Goal: Task Accomplishment & Management: Manage account settings

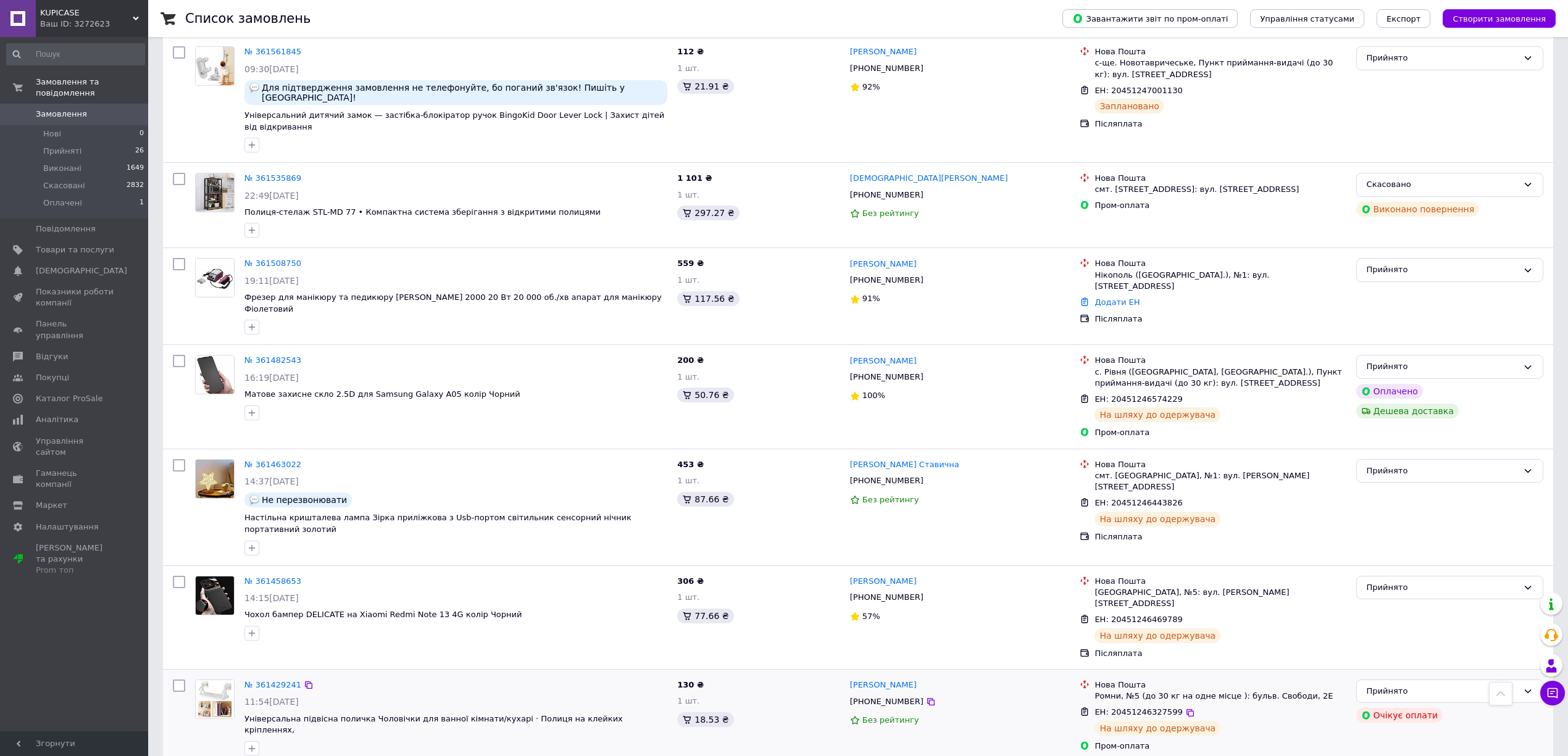
scroll to position [411, 0]
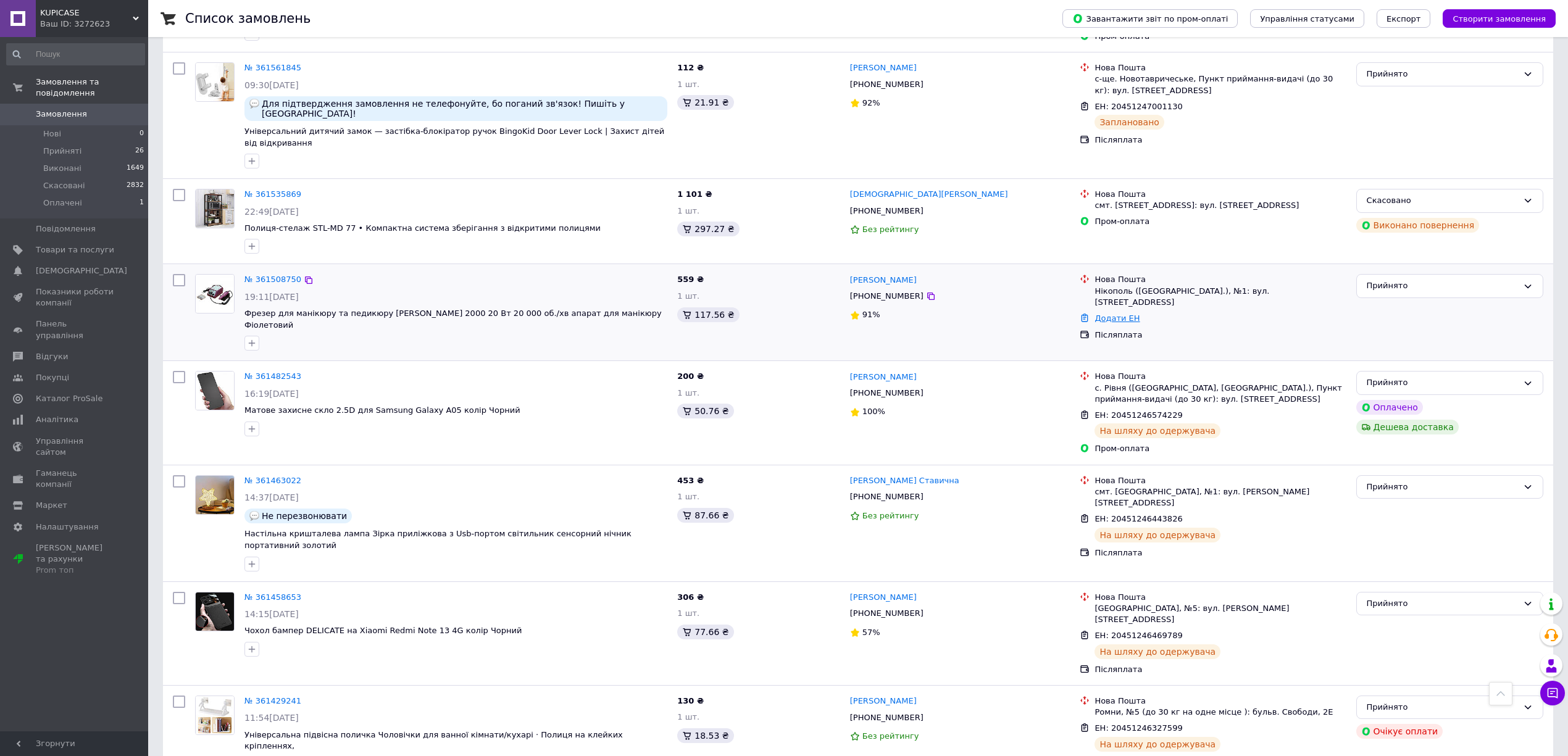
click at [1105, 314] on link "Додати ЕН" at bounding box center [1117, 318] width 45 height 9
click at [1095, 342] on input "Добавить ЕН" at bounding box center [1041, 349] width 166 height 25
paste input "20451246964830"
type input "20451246964830"
click at [1102, 379] on button "Додати" at bounding box center [1084, 384] width 80 height 25
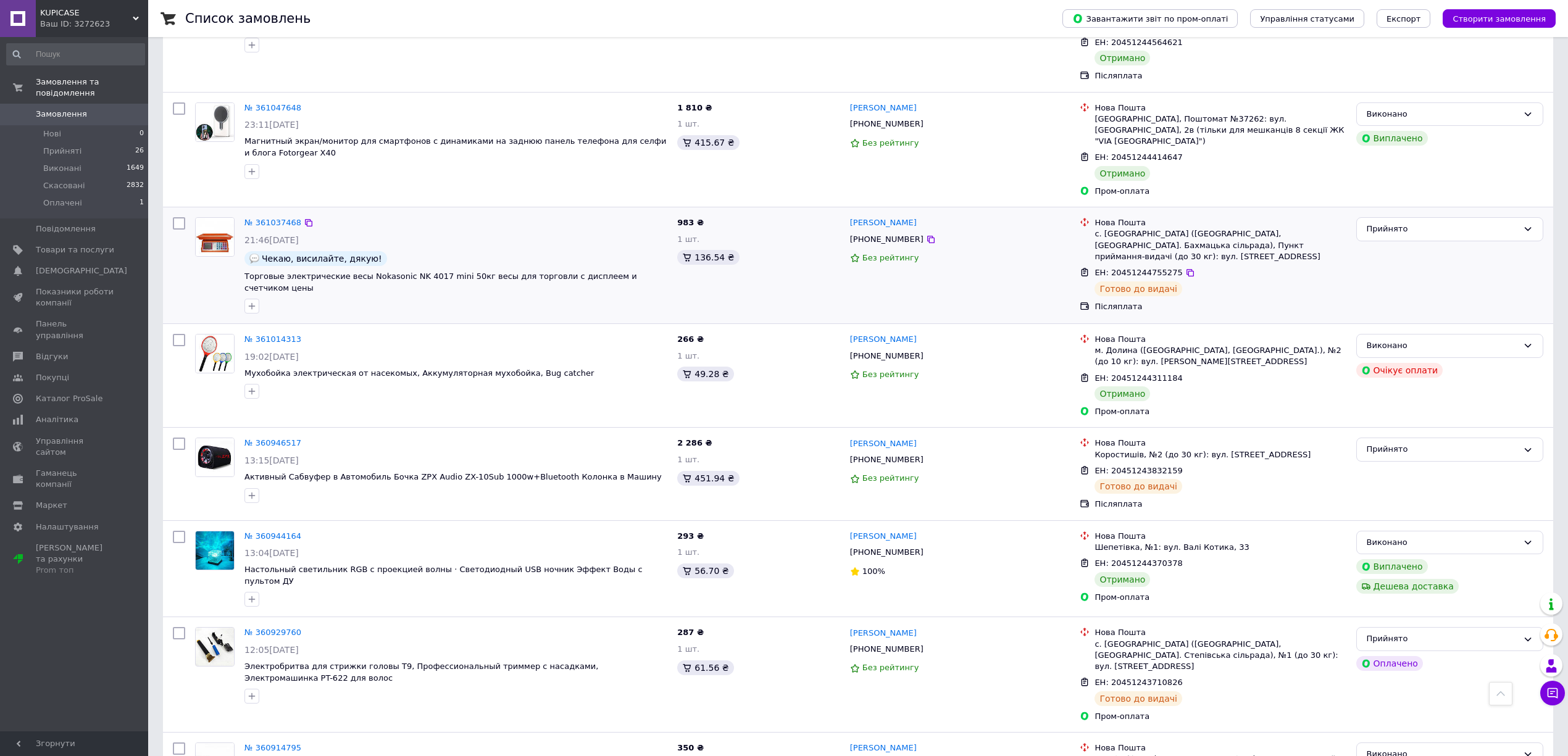
scroll to position [3539, 0]
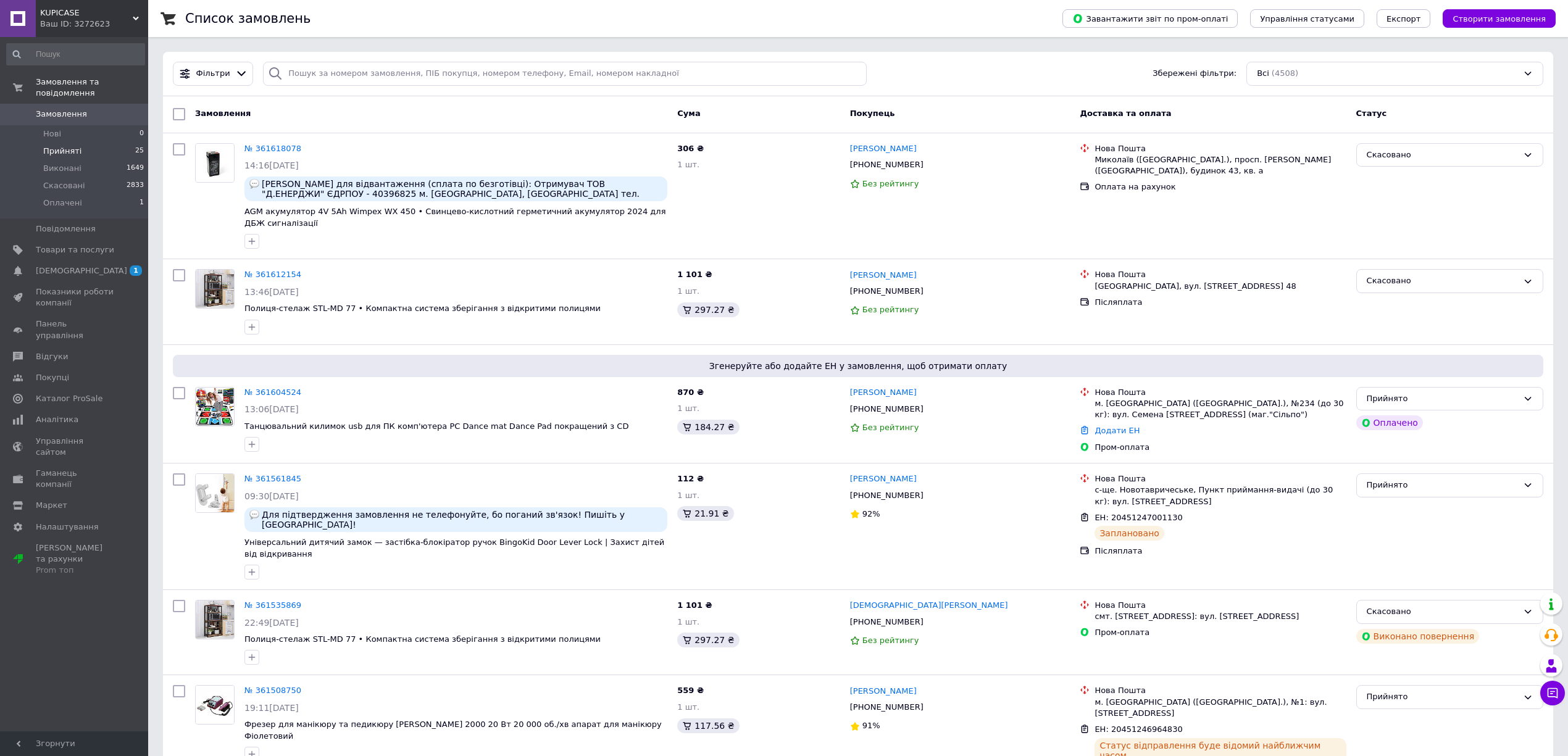
click at [106, 143] on li "Прийняті 25" at bounding box center [75, 151] width 151 height 17
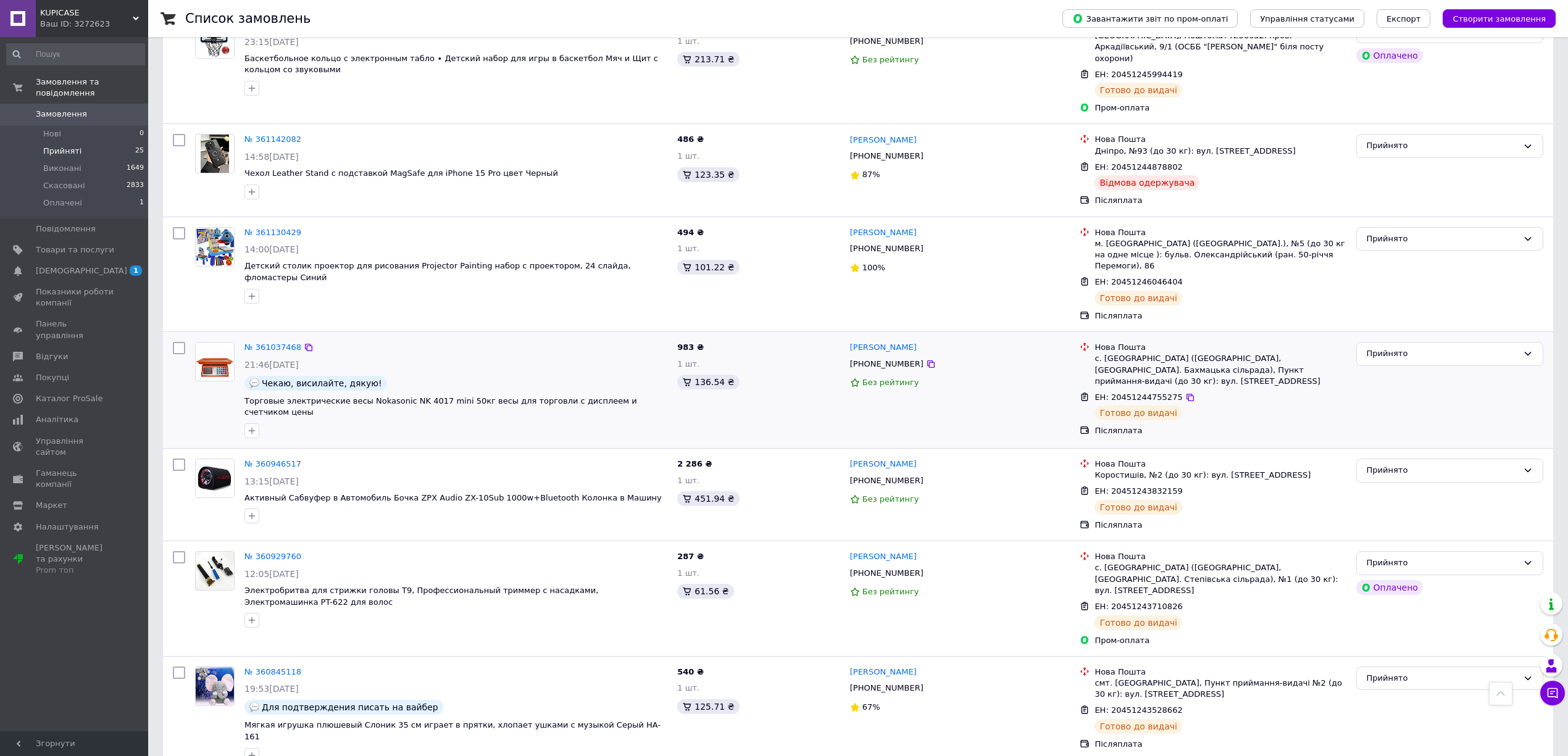
scroll to position [1981, 0]
